Goal: Find specific page/section: Find specific page/section

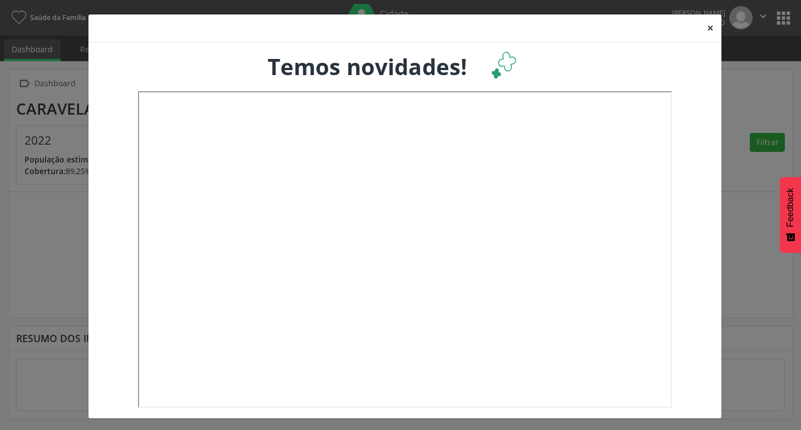
click at [707, 22] on button "×" at bounding box center [710, 27] width 22 height 27
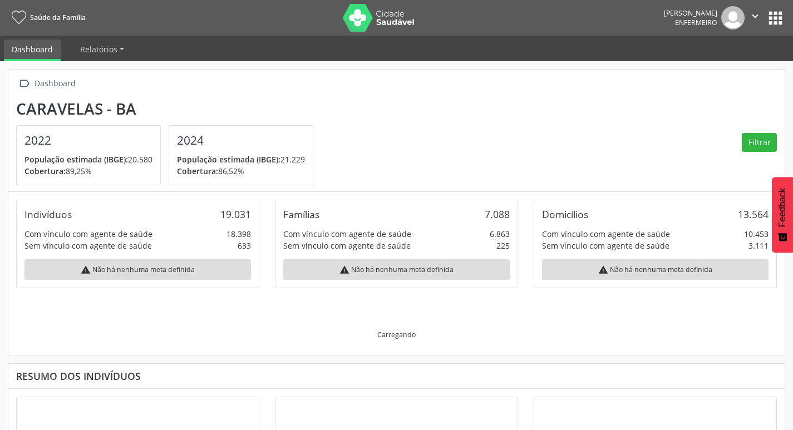
click at [773, 17] on button "apps" at bounding box center [774, 17] width 19 height 19
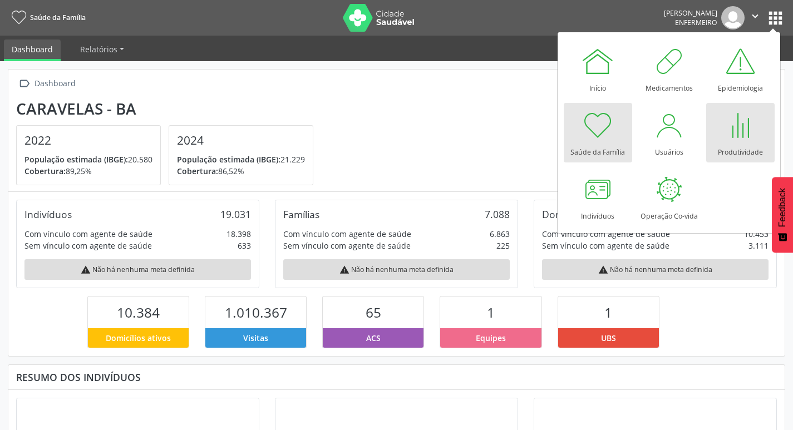
click at [738, 134] on div at bounding box center [739, 124] width 33 height 33
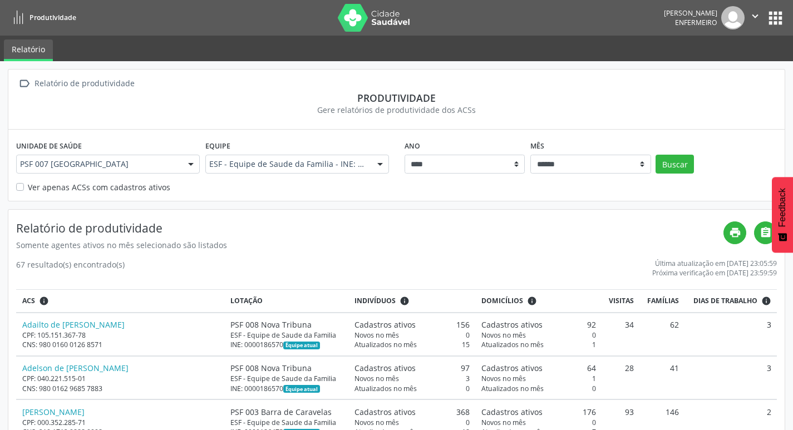
click at [24, 185] on div "Ver apenas ACSs com cadastros ativos" at bounding box center [396, 187] width 760 height 12
click at [28, 189] on label "Ver apenas ACSs com cadastros ativos" at bounding box center [99, 187] width 142 height 12
click at [683, 164] on button "Buscar" at bounding box center [674, 164] width 38 height 19
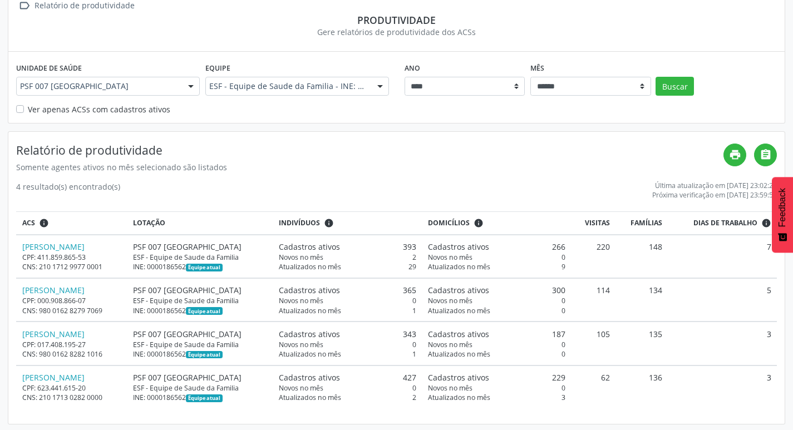
scroll to position [80, 0]
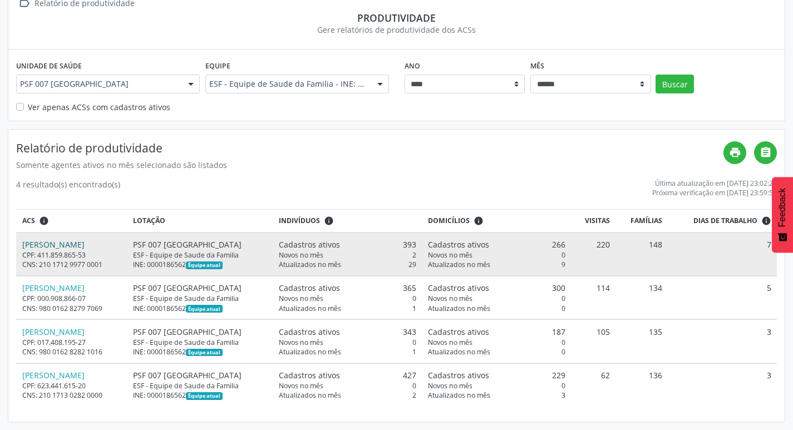
click at [33, 245] on link "[PERSON_NAME]" at bounding box center [53, 244] width 62 height 11
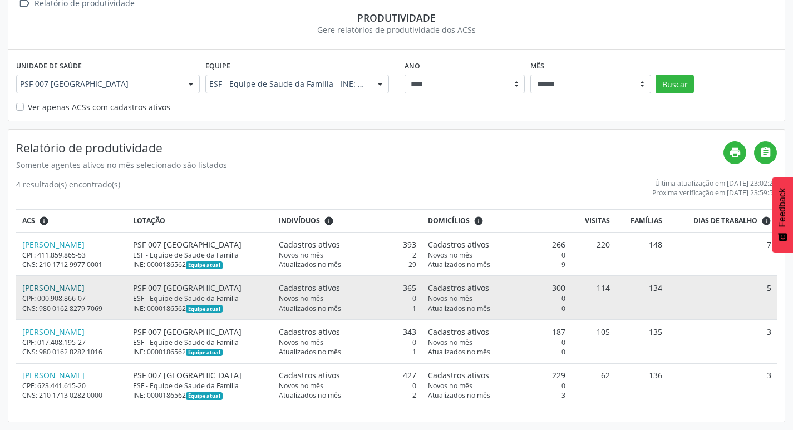
click at [85, 289] on link "[PERSON_NAME]" at bounding box center [53, 288] width 62 height 11
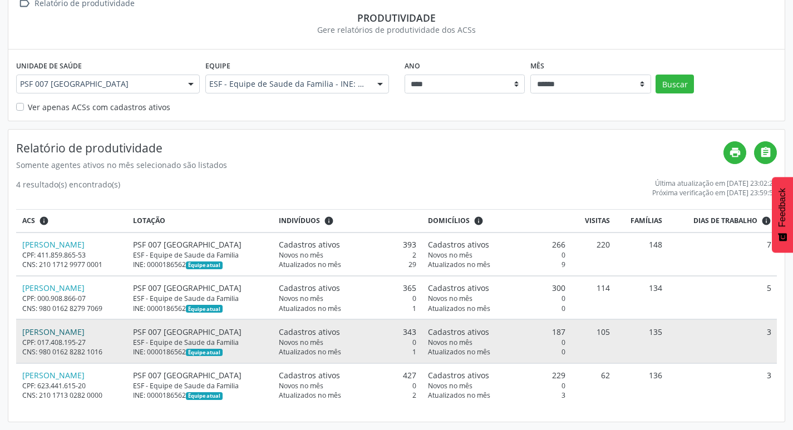
click at [77, 330] on link "[PERSON_NAME]" at bounding box center [53, 332] width 62 height 11
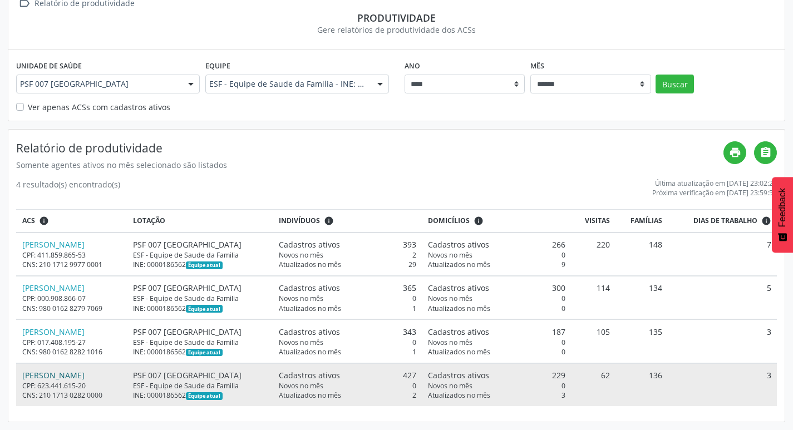
click at [85, 374] on link "[PERSON_NAME]" at bounding box center [53, 375] width 62 height 11
